Goal: Task Accomplishment & Management: Complete application form

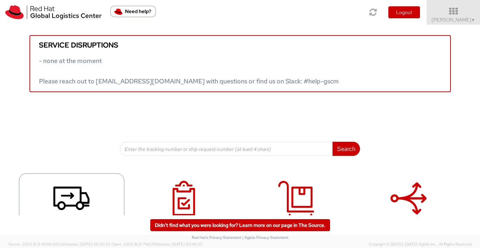
scroll to position [27, 0]
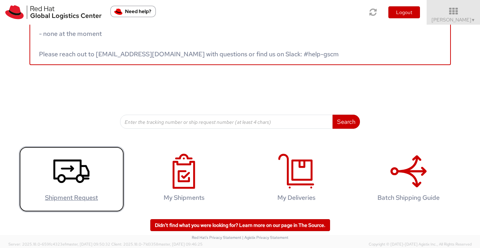
click at [89, 177] on icon at bounding box center [71, 170] width 36 height 35
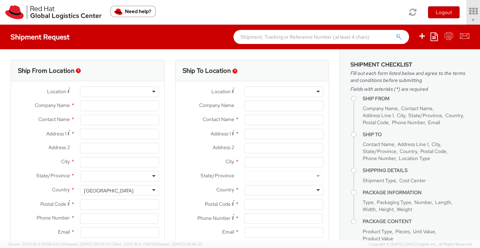
select select
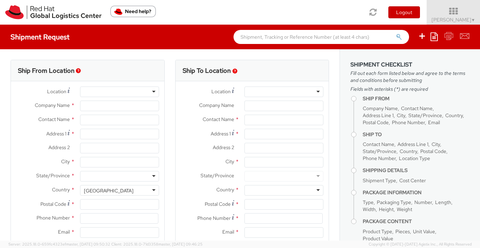
select select "512"
click at [100, 89] on div at bounding box center [119, 91] width 79 height 11
click at [154, 90] on div at bounding box center [119, 91] width 79 height 11
type input "Red Hat, Inc."
type input "[PERSON_NAME]"
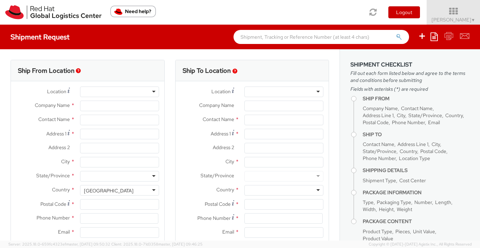
type input "[STREET_ADDRESS]"
type input "Suite 800"
type input "[PERSON_NAME]"
type input "22102"
type input "17037482295"
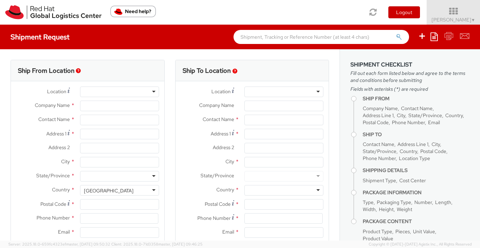
type input "[EMAIL_ADDRESS][DOMAIN_NAME]"
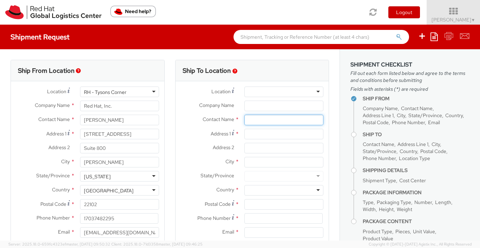
click at [256, 120] on input "text" at bounding box center [283, 119] width 79 height 11
drag, startPoint x: 294, startPoint y: 120, endPoint x: 260, endPoint y: 120, distance: 34.4
click at [260, 120] on input "Kurt Kuntzleman" at bounding box center [283, 119] width 79 height 11
paste input "el"
type input "[PERSON_NAME]"
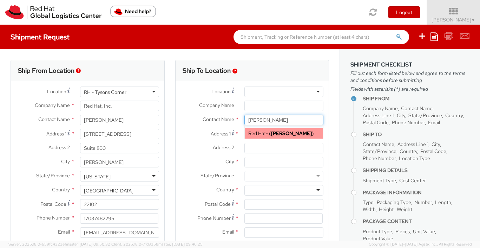
click at [277, 137] on div "Red Hat - ( Kurt Kuntzelman )" at bounding box center [284, 133] width 78 height 11
type input "Red Hat"
type input "[EMAIL_ADDRESS][DOMAIN_NAME]"
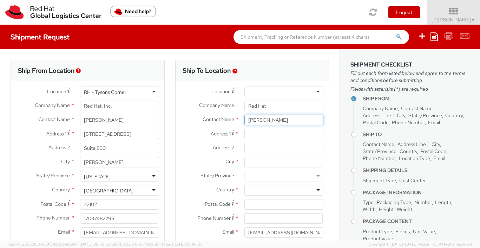
type input "[PERSON_NAME]"
click at [277, 136] on input "Address 1 *" at bounding box center [283, 134] width 79 height 11
paste input "10517 Prestwick NE"
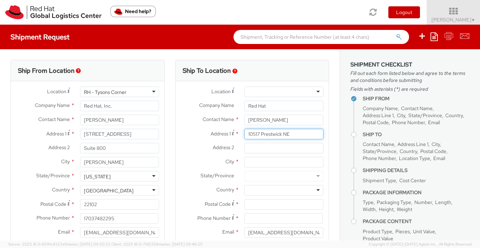
type input "10517 Prestwick NE"
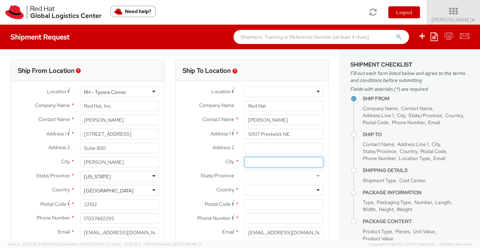
click at [258, 163] on input "City *" at bounding box center [283, 162] width 79 height 11
paste input "[GEOGRAPHIC_DATA]"
type input "[GEOGRAPHIC_DATA]"
click at [256, 175] on div at bounding box center [283, 176] width 79 height 11
click at [259, 175] on div at bounding box center [283, 176] width 79 height 11
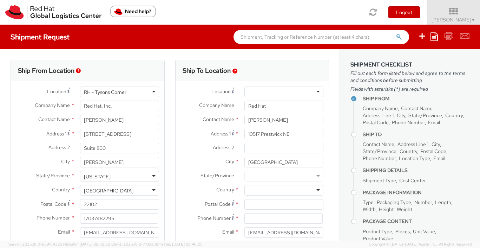
click at [263, 193] on div at bounding box center [283, 190] width 79 height 11
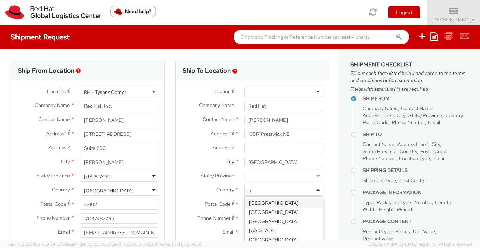
type input "un"
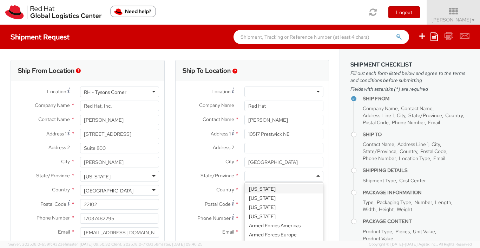
click at [258, 178] on div at bounding box center [283, 176] width 79 height 11
type input "new"
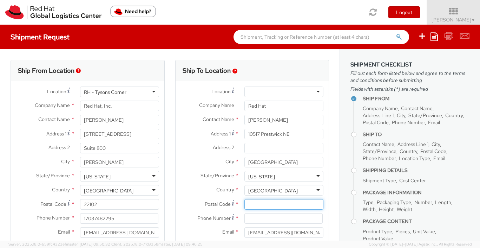
click at [256, 202] on input "Postal Code *" at bounding box center [283, 204] width 79 height 11
paste input "87111"
type input "87111"
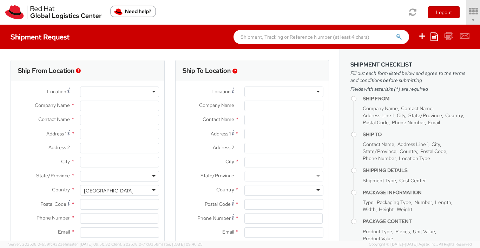
type input "Red Hat, Inc."
type input "[PERSON_NAME]"
type input "[STREET_ADDRESS]"
type input "Suite 800"
type input "[PERSON_NAME]"
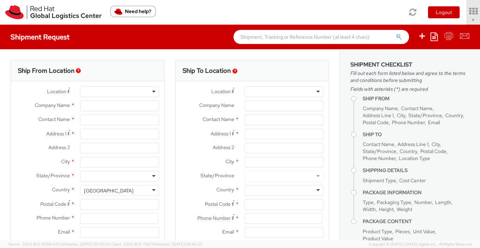
type input "22102"
type input "17037482295"
type input "[EMAIL_ADDRESS][DOMAIN_NAME]"
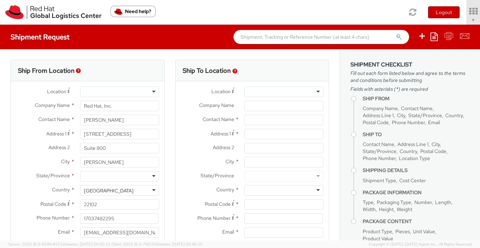
select select "512"
select select
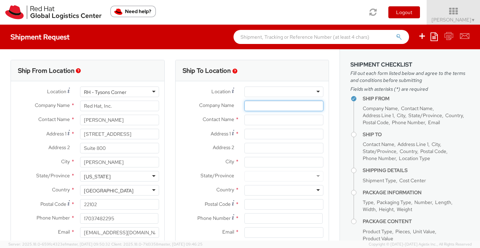
click at [260, 106] on input "Company Name *" at bounding box center [283, 105] width 79 height 11
click at [260, 115] on input "text" at bounding box center [283, 119] width 79 height 11
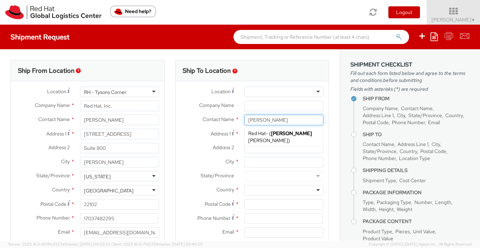
type input "[PERSON_NAME]"
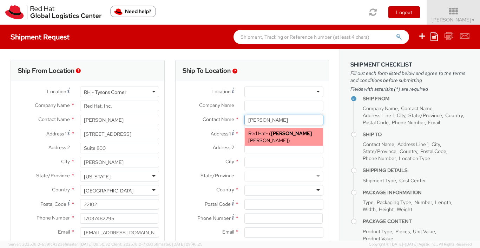
click at [261, 131] on span "Red Hat" at bounding box center [257, 133] width 18 height 6
type input "Red Hat"
type input "[PERSON_NAME]"
type input "[EMAIL_ADDRESS][DOMAIN_NAME]"
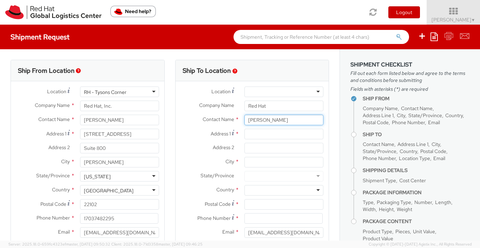
type input "[PERSON_NAME]"
click at [262, 136] on input "Address 1 *" at bounding box center [283, 134] width 79 height 11
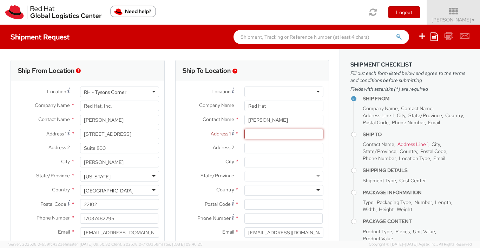
paste input "10517 Prestwick NE"
type input "10517 Prestwick NE"
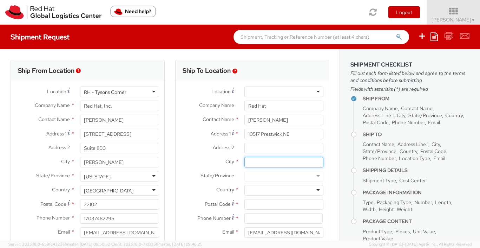
click at [289, 163] on input "City *" at bounding box center [283, 162] width 79 height 11
type input "a"
paste input "[GEOGRAPHIC_DATA]"
type input "[GEOGRAPHIC_DATA]"
click at [287, 190] on div at bounding box center [283, 190] width 79 height 11
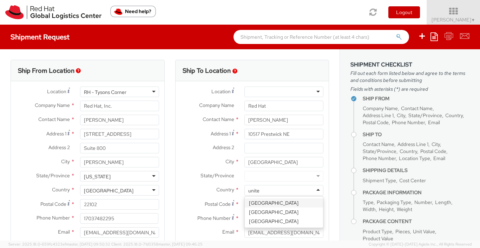
type input "united"
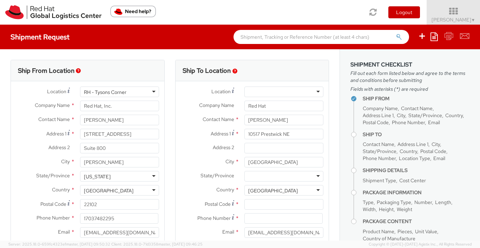
click at [291, 193] on div "[GEOGRAPHIC_DATA]" at bounding box center [283, 190] width 79 height 11
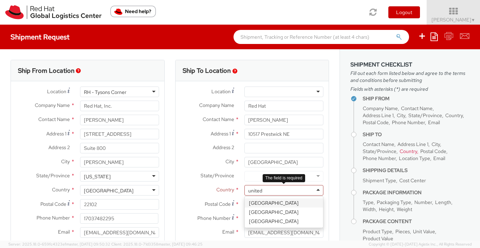
type input "united s"
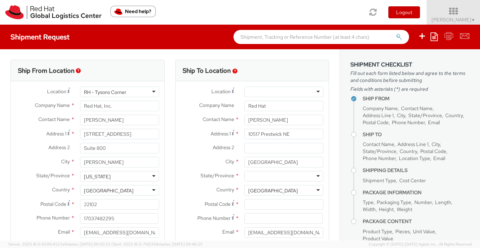
click at [263, 174] on div at bounding box center [283, 176] width 79 height 11
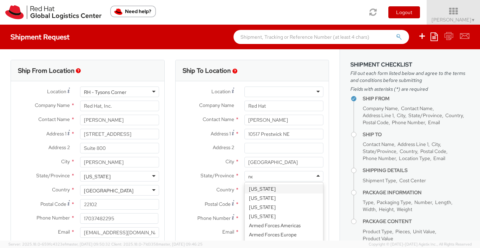
type input "new"
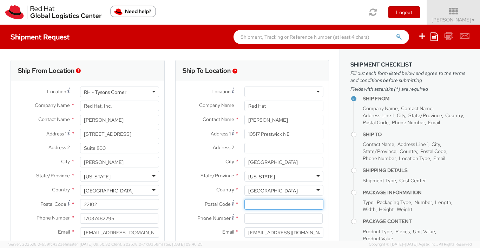
click at [287, 205] on input "Postal Code *" at bounding box center [283, 204] width 79 height 11
paste input "87111"
type input "87111"
click at [262, 220] on input at bounding box center [283, 218] width 78 height 11
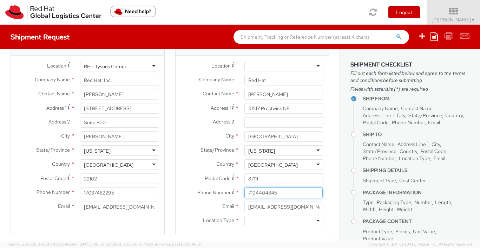
scroll to position [42, 0]
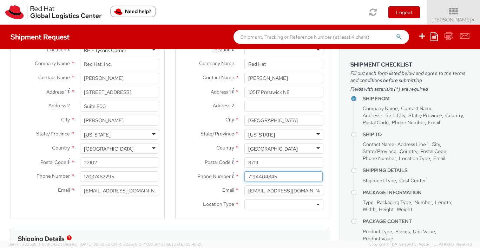
type input "7194404845"
click at [257, 201] on div at bounding box center [283, 204] width 79 height 11
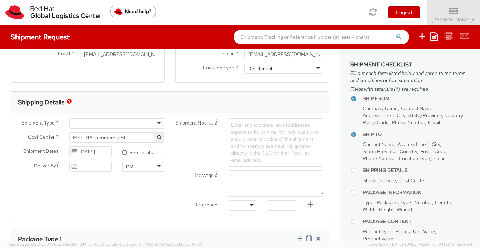
scroll to position [186, 0]
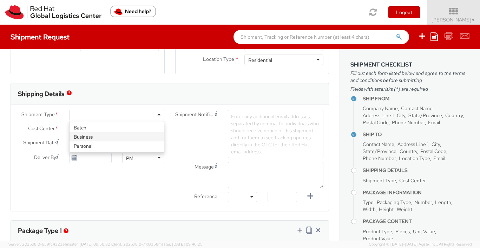
click at [126, 116] on div at bounding box center [117, 115] width 96 height 11
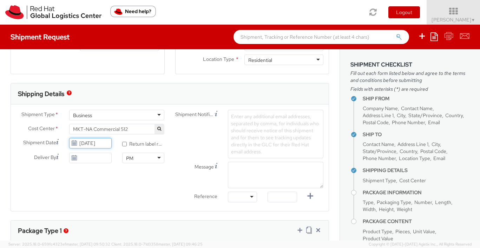
click at [104, 146] on input "[DATE]" at bounding box center [90, 143] width 42 height 11
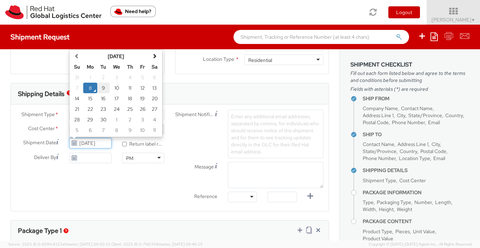
click at [104, 87] on td "9" at bounding box center [103, 88] width 13 height 11
type input "[DATE]"
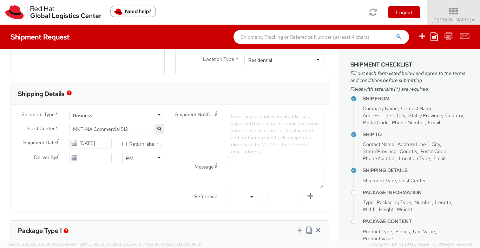
click at [145, 212] on div "Ship From Location Location * RH - [GEOGRAPHIC_DATA] [GEOGRAPHIC_DATA] - [GEOGR…" at bounding box center [170, 184] width 340 height 643
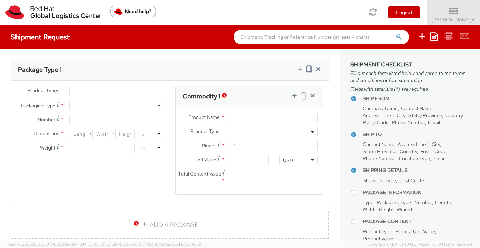
scroll to position [347, 0]
click at [102, 106] on div at bounding box center [117, 106] width 96 height 11
type input "1"
type input "9.5"
type input "12.5"
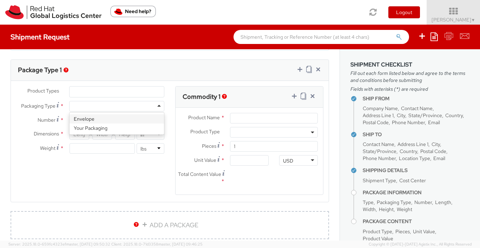
type input "0.25"
click at [104, 118] on input "1" at bounding box center [117, 120] width 96 height 11
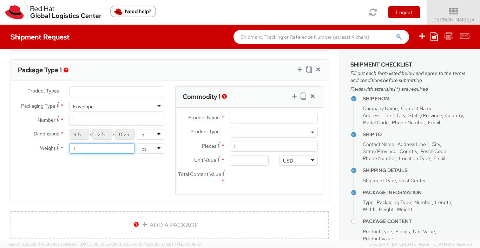
drag, startPoint x: 115, startPoint y: 149, endPoint x: 59, endPoint y: 149, distance: 55.8
click at [59, 149] on div "Weight * 1 lbs kgs" at bounding box center [90, 148] width 159 height 11
type input "4"
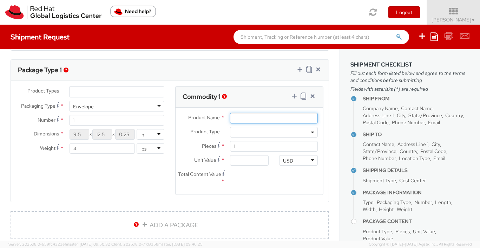
click at [255, 121] on input "Product Name *" at bounding box center [274, 118] width 88 height 11
type input "DoD challenge Coins"
drag, startPoint x: 228, startPoint y: 148, endPoint x: 252, endPoint y: 145, distance: 24.7
click at [252, 145] on div "1" at bounding box center [274, 146] width 98 height 11
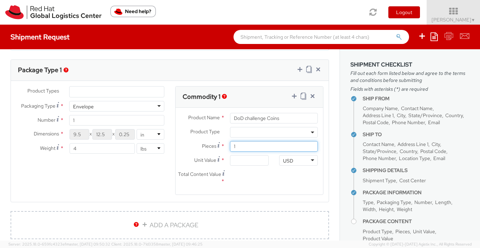
drag, startPoint x: 252, startPoint y: 145, endPoint x: 224, endPoint y: 144, distance: 28.1
click at [224, 144] on div "Pieces * 1" at bounding box center [250, 146] width 148 height 11
type input "25"
drag, startPoint x: 245, startPoint y: 161, endPoint x: 232, endPoint y: 161, distance: 12.3
click at [233, 161] on input "Unit Value *" at bounding box center [249, 160] width 39 height 11
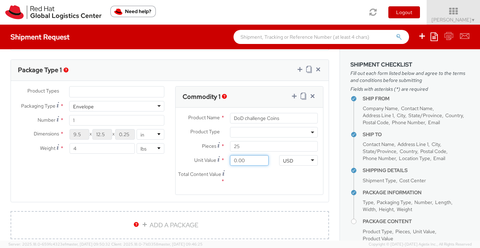
type input "3.00"
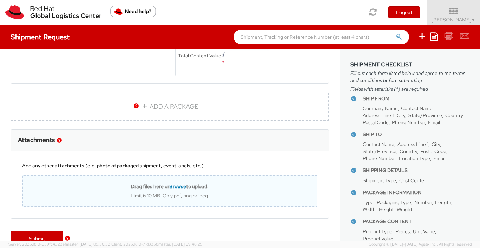
scroll to position [467, 0]
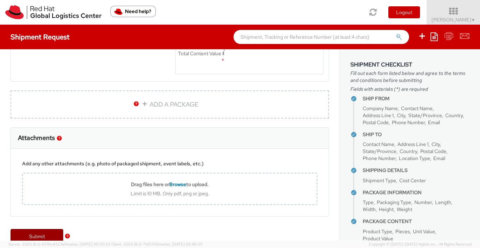
click at [41, 232] on link "Submit" at bounding box center [37, 236] width 53 height 14
